Goal: Check status

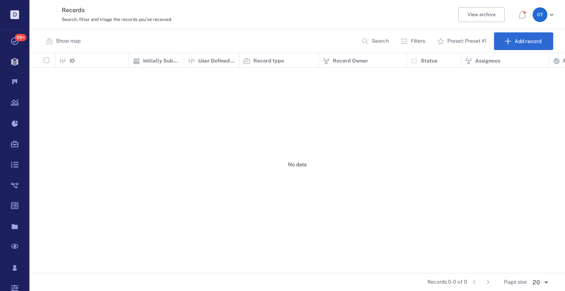
scroll to position [215, 531]
click at [381, 41] on p "Search" at bounding box center [380, 41] width 17 height 7
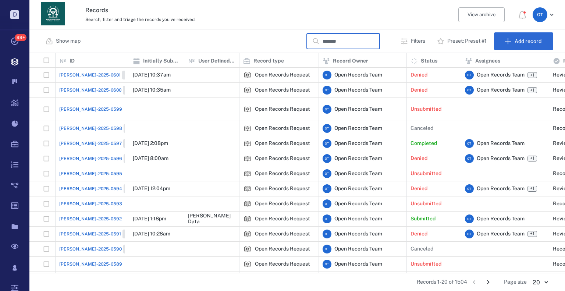
type input "********"
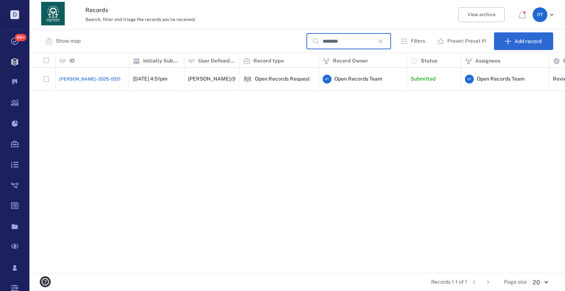
click at [85, 78] on span "[PERSON_NAME]-2025-0321" at bounding box center [89, 79] width 61 height 7
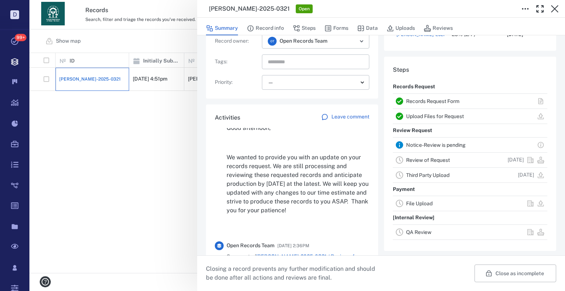
scroll to position [74, 0]
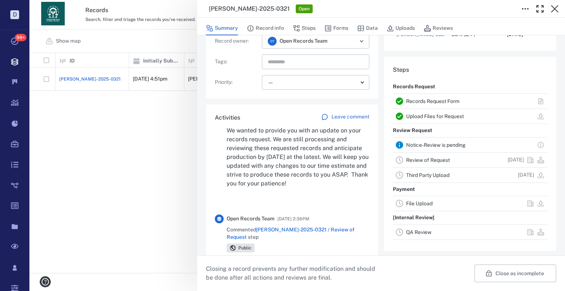
click at [146, 167] on div "[PERSON_NAME]-2025-0321 Open Summary Record info Steps Forms Data Uploads Revie…" at bounding box center [297, 145] width 536 height 291
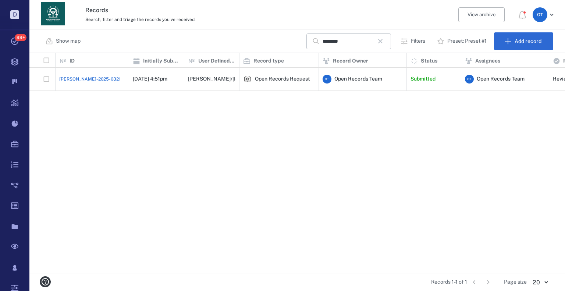
click at [148, 159] on div "[PERSON_NAME]-2025-0321 [DATE] 4:51pm [PERSON_NAME]/[PERSON_NAME] Open Records …" at bounding box center [564, 170] width 1070 height 205
